Goal: Information Seeking & Learning: Learn about a topic

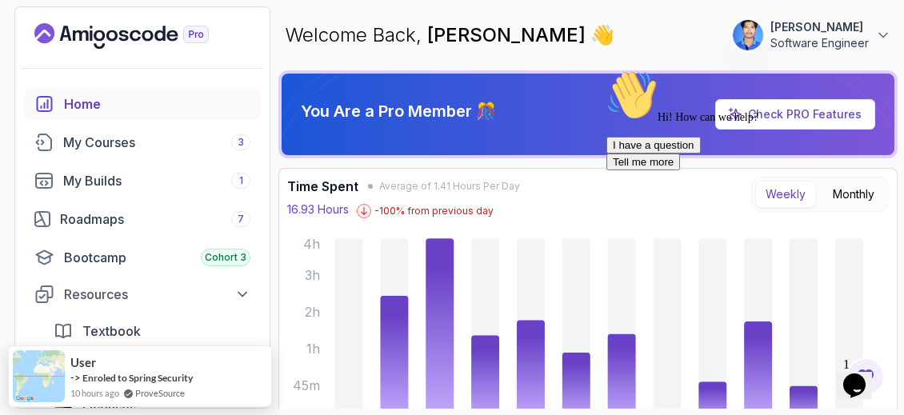
click at [606, 70] on icon "Chat attention grabber" at bounding box center [606, 70] width 0 height 0
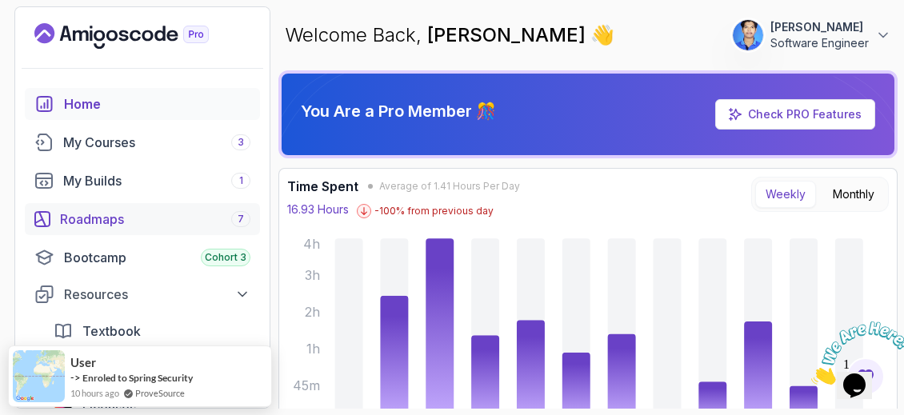
click at [163, 218] on div "Roadmaps 7" at bounding box center [155, 219] width 190 height 19
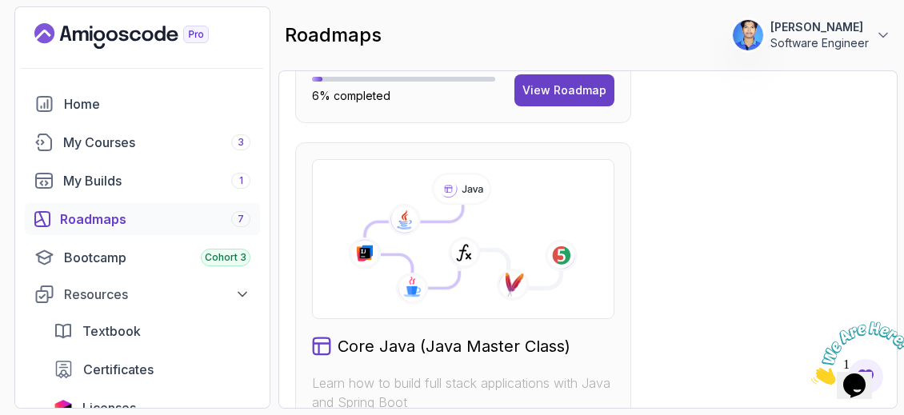
scroll to position [858, 0]
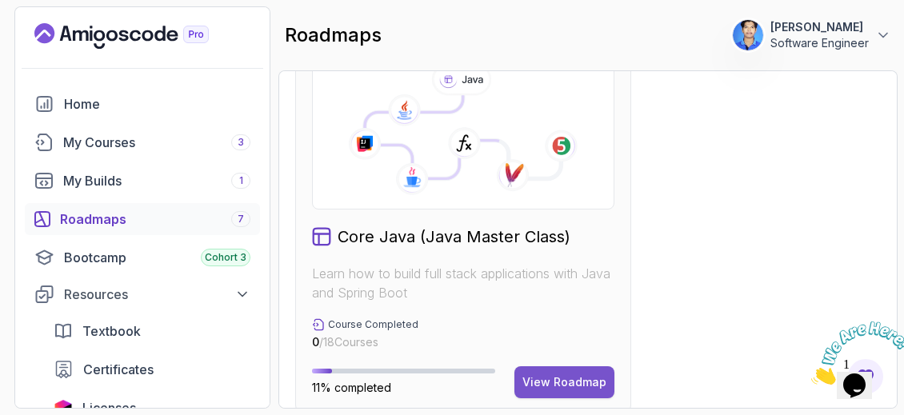
click at [565, 375] on div "View Roadmap" at bounding box center [564, 382] width 84 height 16
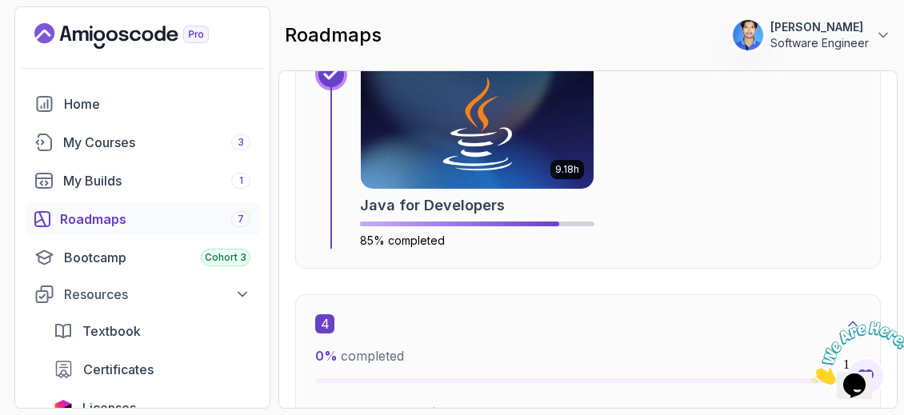
scroll to position [1945, 0]
click at [458, 121] on img at bounding box center [477, 123] width 245 height 137
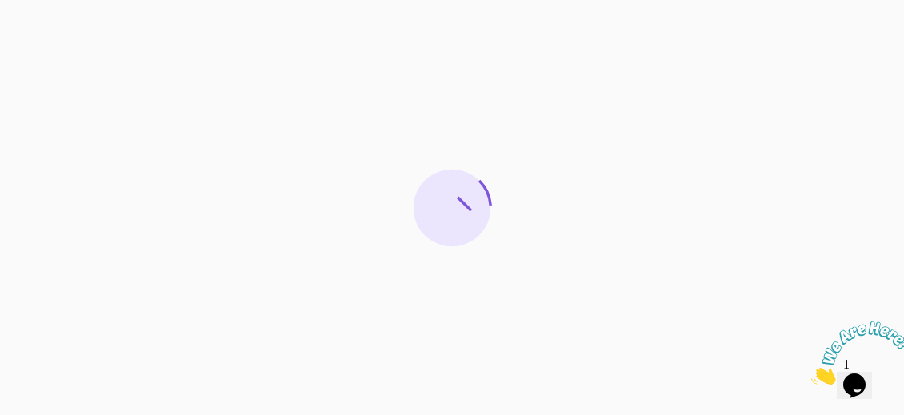
click at [811, 374] on icon "Close" at bounding box center [811, 381] width 0 height 14
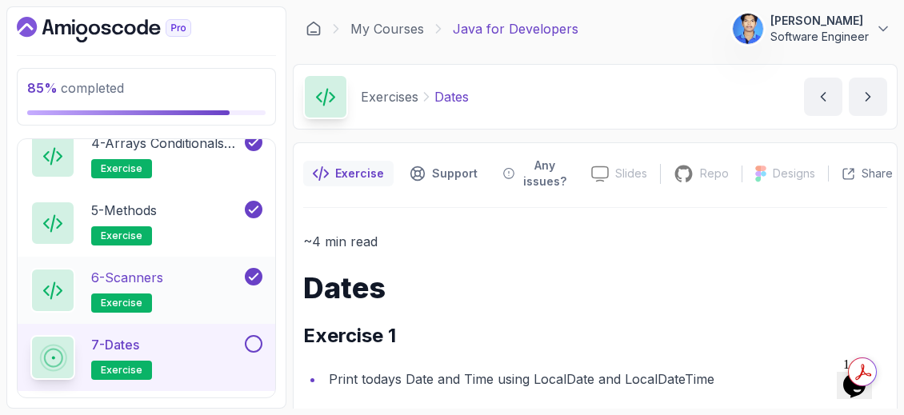
scroll to position [1162, 0]
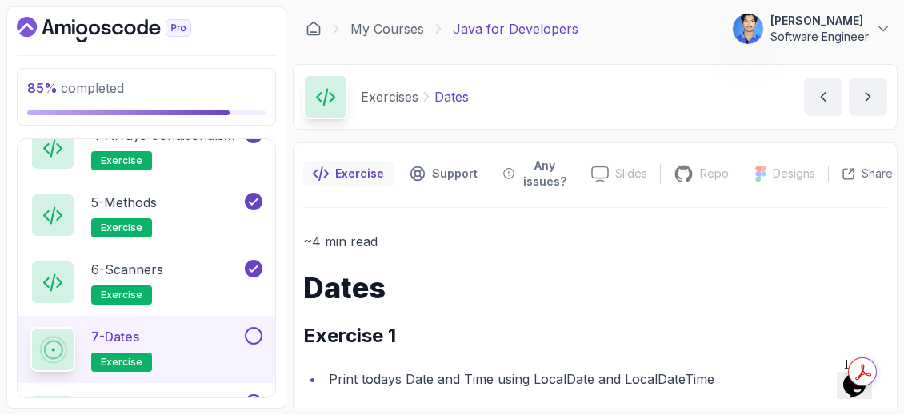
click at [207, 327] on div "7 - Dates exercise" at bounding box center [135, 349] width 211 height 45
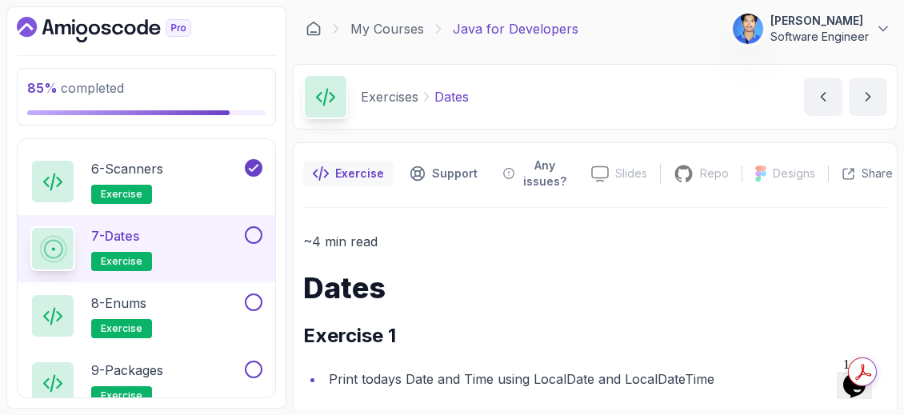
scroll to position [1261, 0]
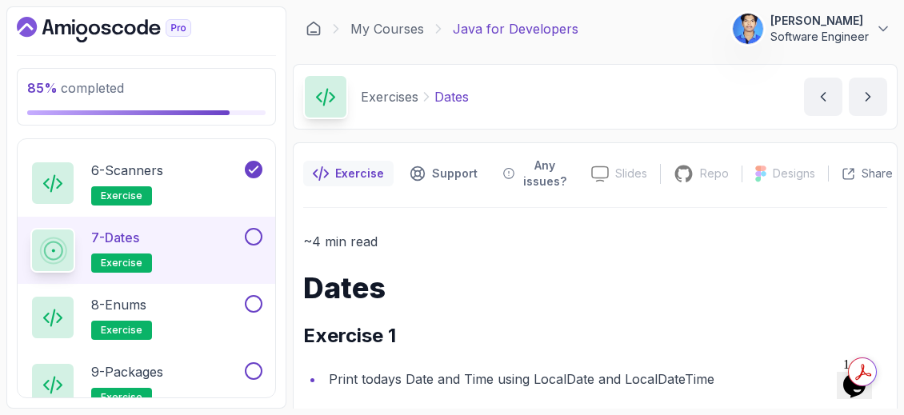
click at [117, 228] on p "7 - Dates" at bounding box center [115, 237] width 48 height 19
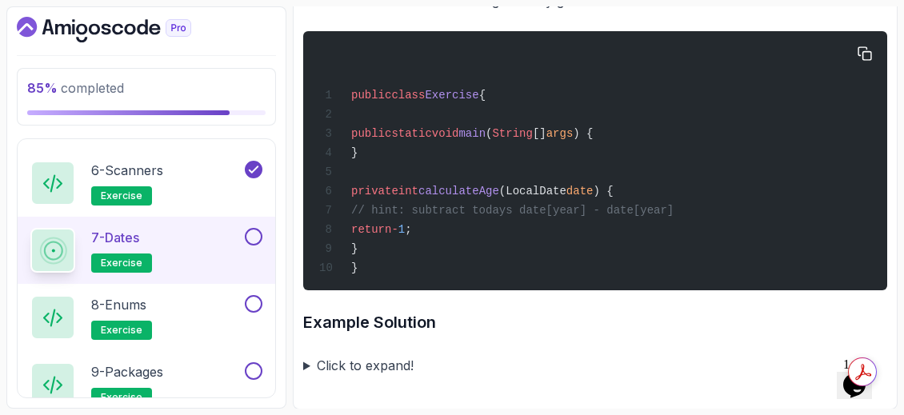
scroll to position [900, 0]
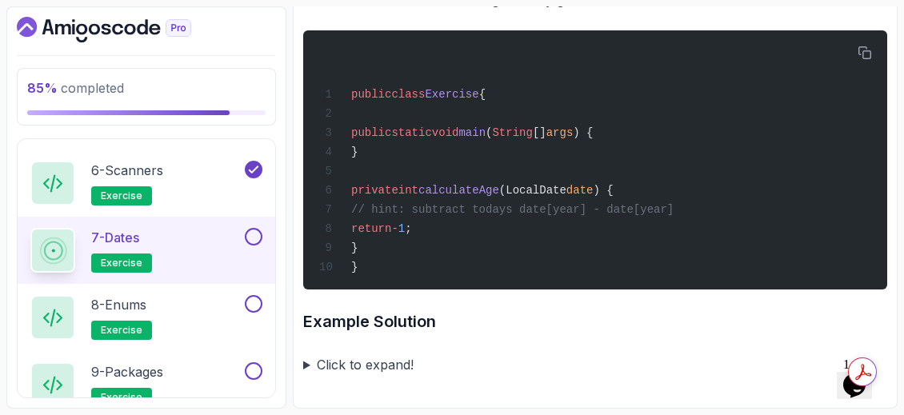
click at [310, 365] on summary "Click to expand!" at bounding box center [595, 365] width 584 height 22
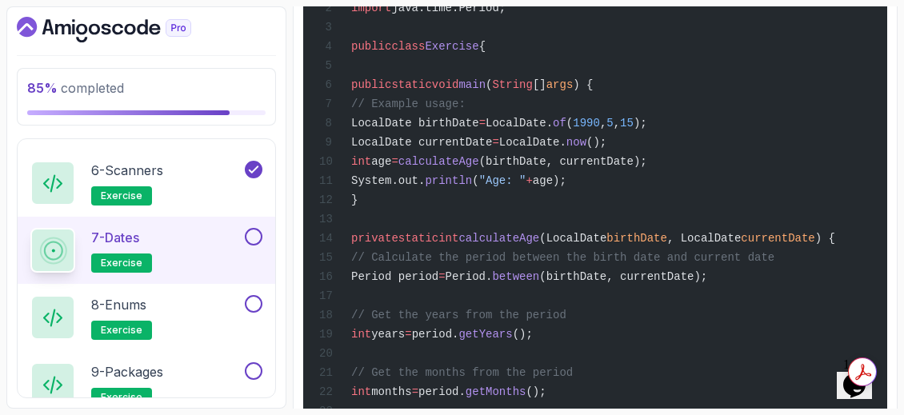
scroll to position [1367, 0]
click at [656, 299] on div "import java.time.LocalDate; import java.time.Period; public class Exercise { pu…" at bounding box center [595, 295] width 558 height 720
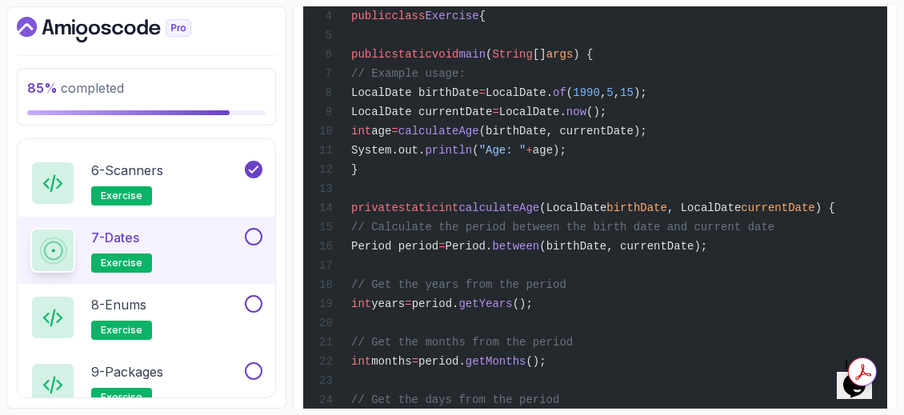
scroll to position [1397, 0]
click at [254, 218] on div "7 - Dates exercise" at bounding box center [147, 250] width 258 height 67
click at [257, 234] on button at bounding box center [254, 237] width 18 height 18
click at [199, 312] on div "8 - Enums exercise" at bounding box center [135, 317] width 211 height 45
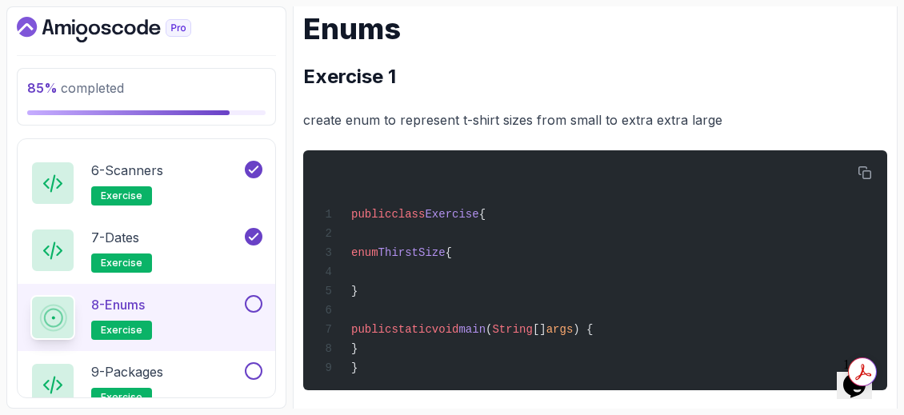
scroll to position [258, 0]
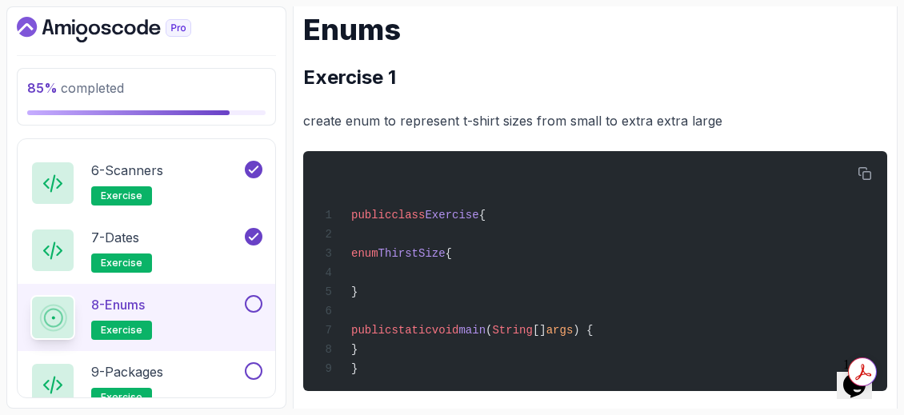
click at [76, 22] on icon "Dashboard" at bounding box center [104, 30] width 174 height 26
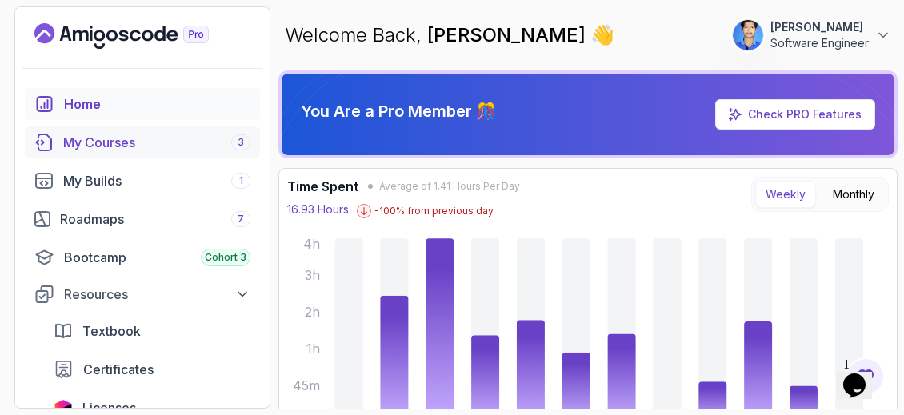
click at [116, 131] on link "My Courses 3" at bounding box center [142, 142] width 235 height 32
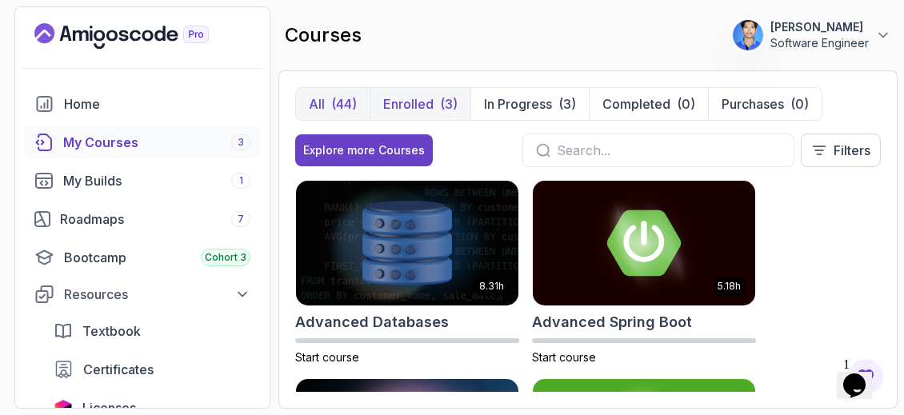
click at [441, 101] on div "(3)" at bounding box center [449, 103] width 18 height 19
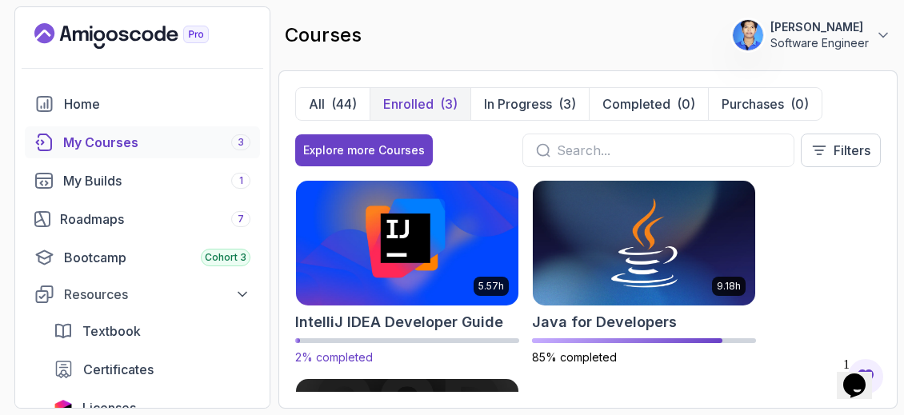
click at [455, 253] on img at bounding box center [407, 243] width 234 height 130
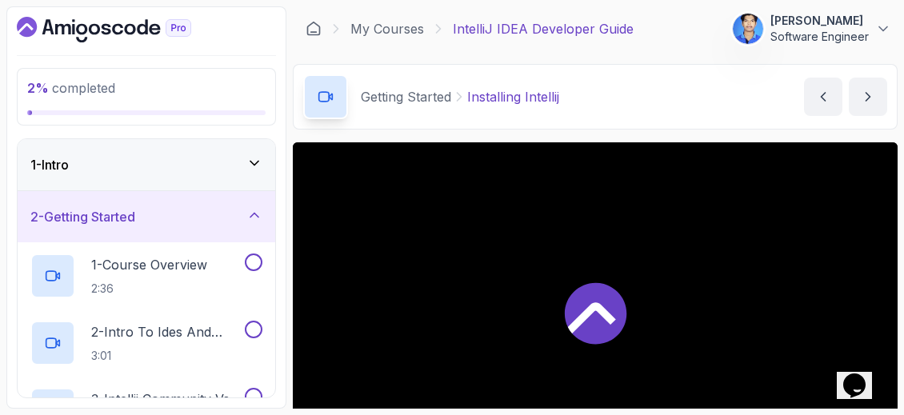
click at [257, 158] on icon at bounding box center [254, 163] width 16 height 16
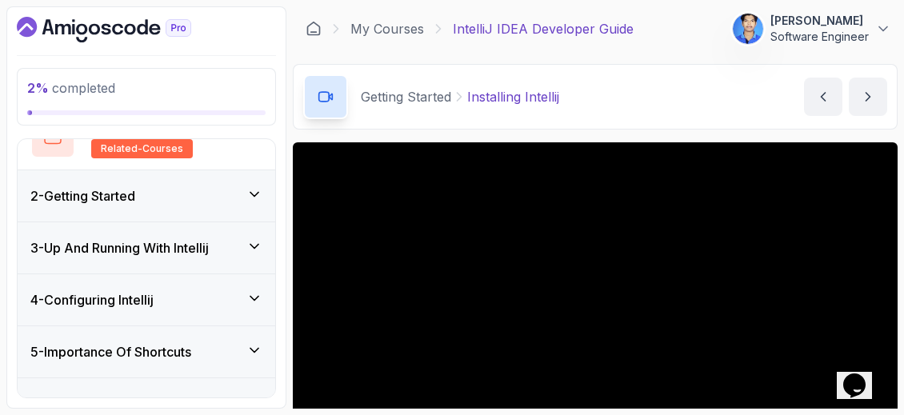
scroll to position [223, 0]
click at [235, 215] on div "2 - Getting Started" at bounding box center [147, 195] width 258 height 51
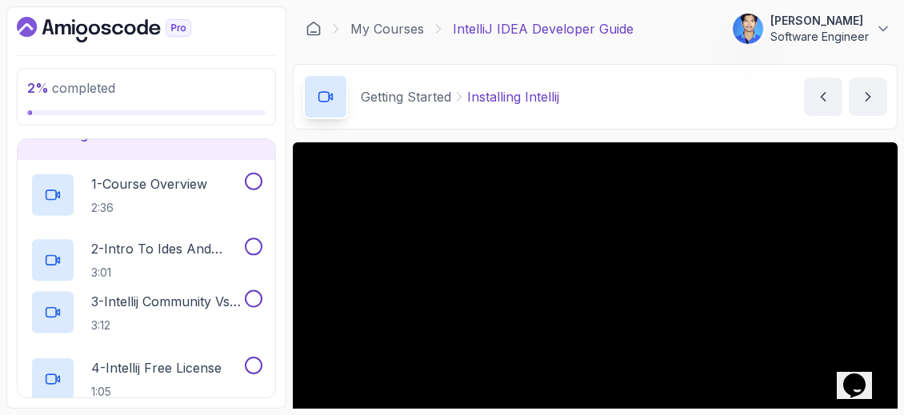
scroll to position [75, 0]
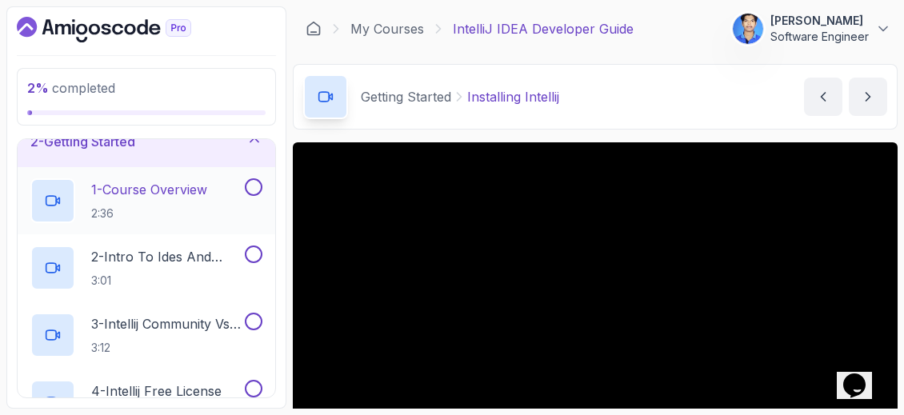
click at [219, 203] on div "1 - Course Overview 2:36" at bounding box center [135, 200] width 211 height 45
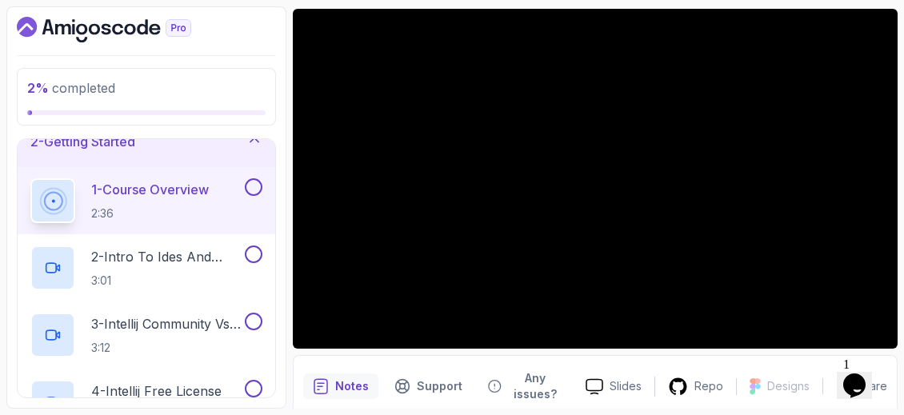
scroll to position [105, 0]
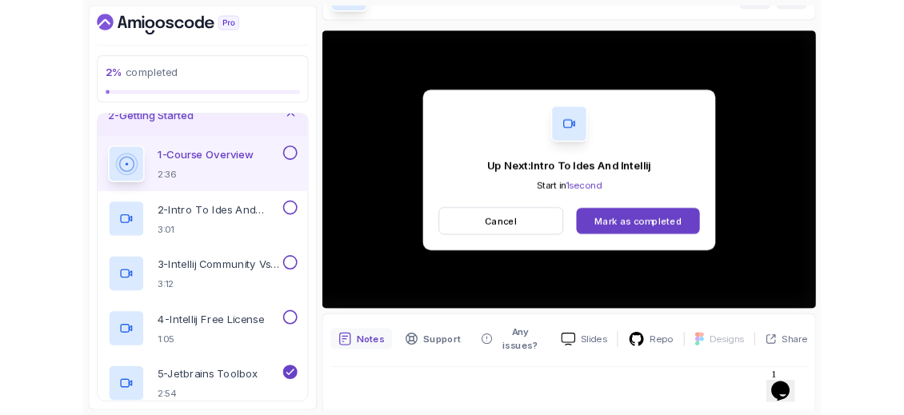
scroll to position [134, 0]
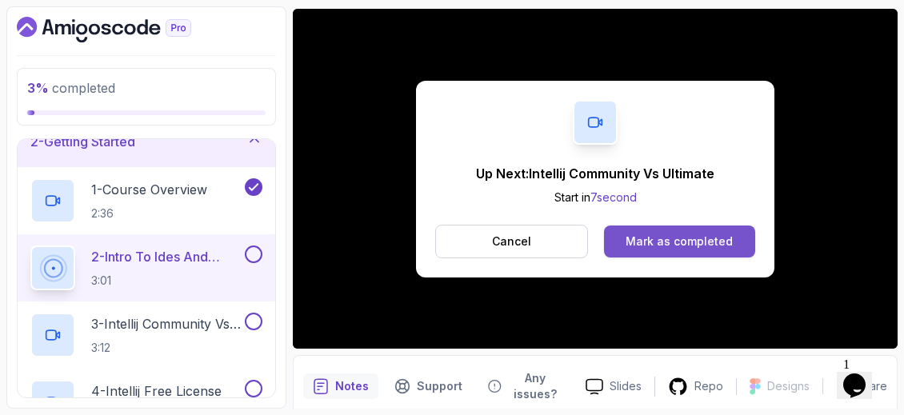
click at [702, 242] on div "Mark as completed" at bounding box center [679, 242] width 107 height 16
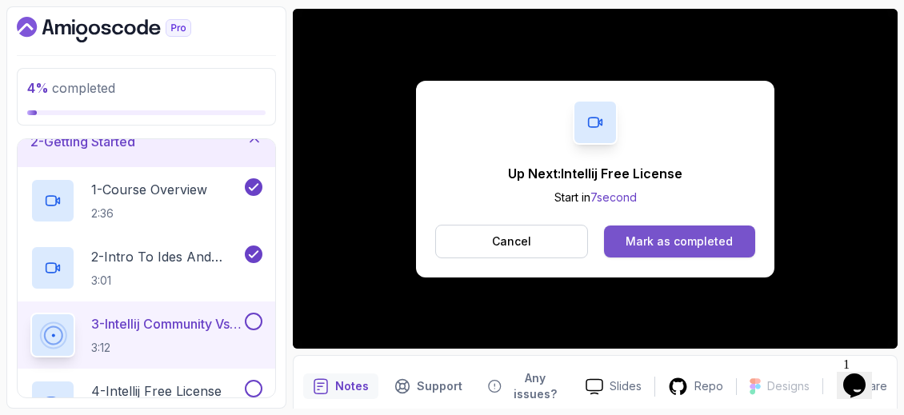
click at [692, 234] on div "Mark as completed" at bounding box center [679, 242] width 107 height 16
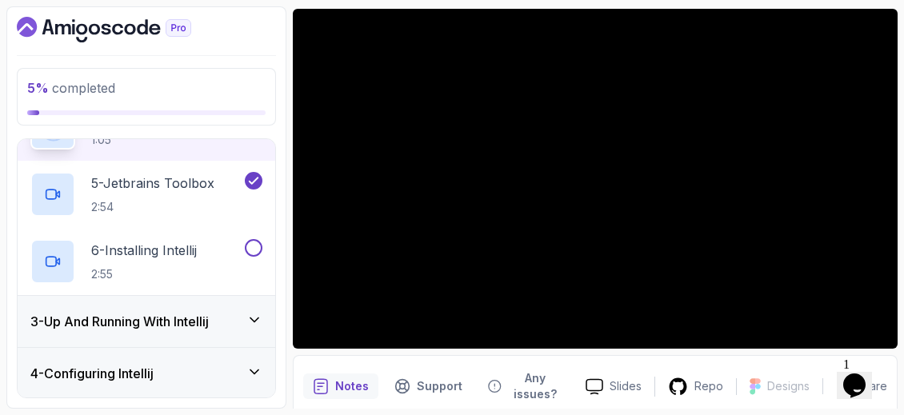
scroll to position [366, 0]
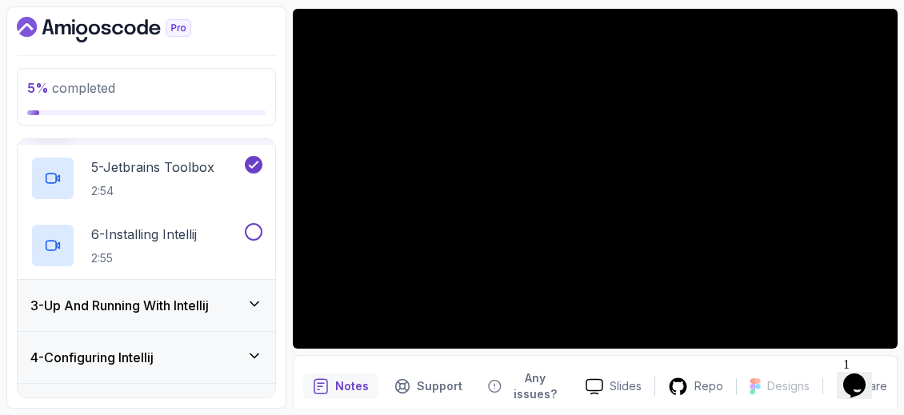
click at [237, 304] on div "3 - Up And Running With Intellij" at bounding box center [146, 305] width 232 height 19
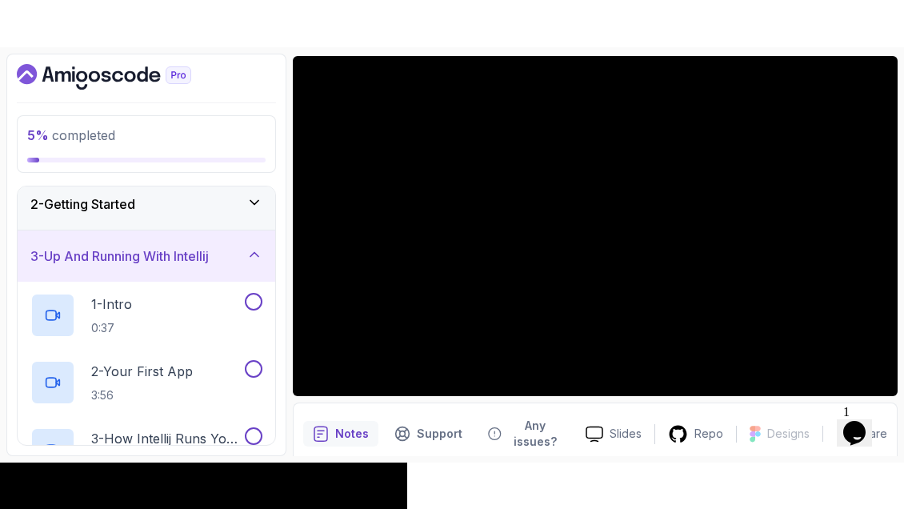
scroll to position [70, 0]
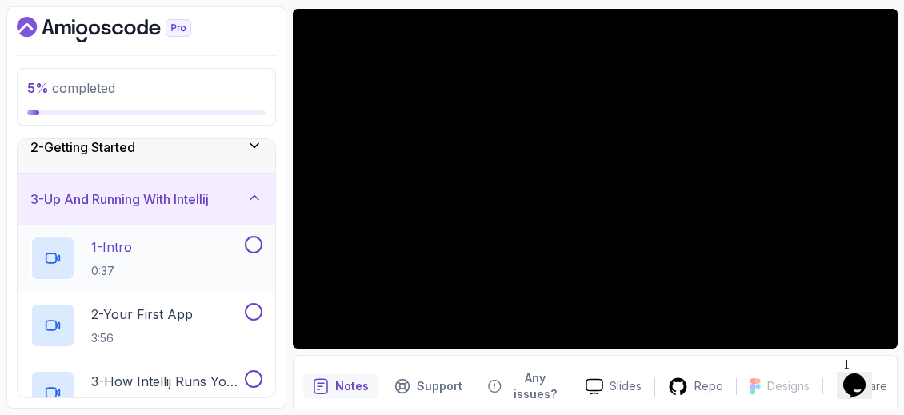
click at [217, 246] on div "1 - Intro 0:37" at bounding box center [135, 258] width 211 height 45
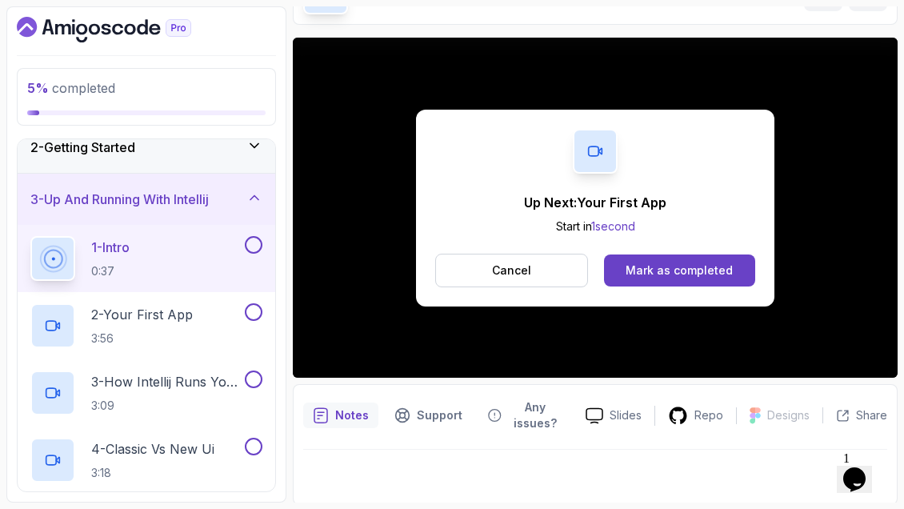
scroll to position [134, 0]
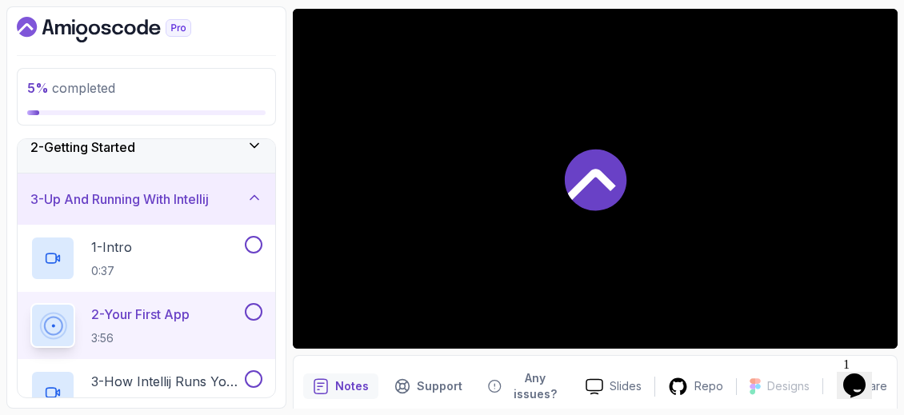
click at [647, 230] on div at bounding box center [595, 179] width 605 height 340
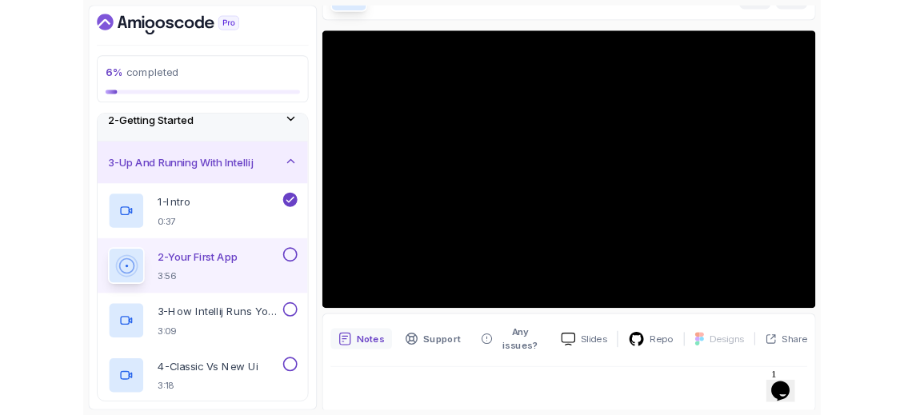
scroll to position [134, 0]
